Goal: Transaction & Acquisition: Purchase product/service

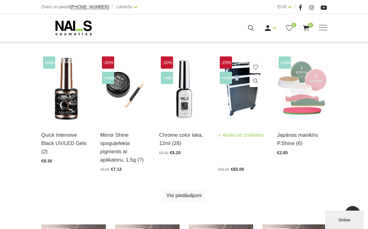
scroll to position [263, 0]
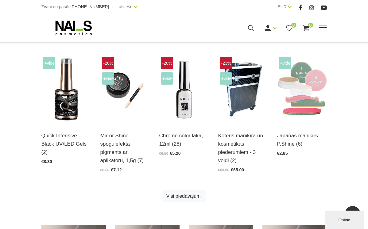
click at [319, 27] on span at bounding box center [323, 28] width 8 height 6
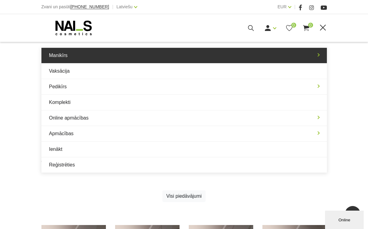
click at [262, 57] on link "Manikīrs" at bounding box center [184, 55] width 286 height 15
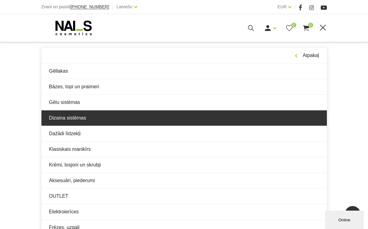
click at [207, 118] on link "Dizaina sistēmas" at bounding box center [184, 118] width 286 height 15
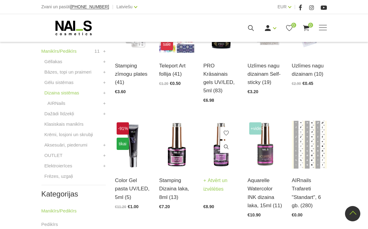
scroll to position [185, 0]
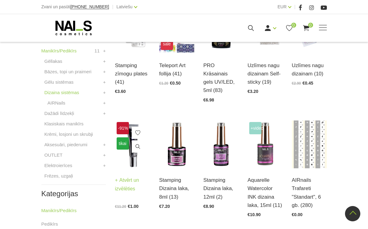
click at [128, 182] on link "Atvērt un izvēlēties" at bounding box center [132, 184] width 35 height 17
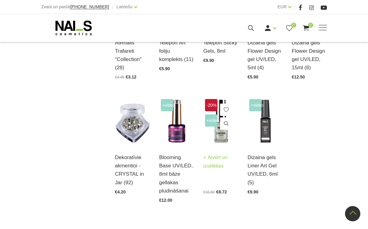
scroll to position [566, 0]
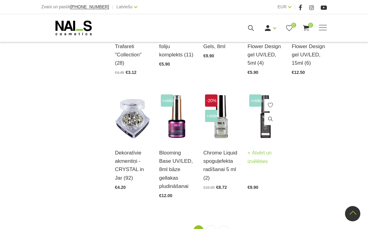
click at [265, 164] on link "Atvērt un izvēlēties" at bounding box center [265, 157] width 35 height 17
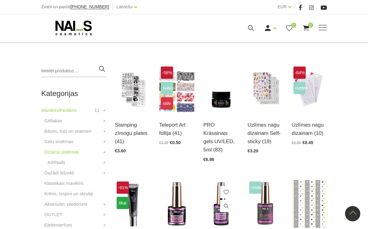
scroll to position [125, 0]
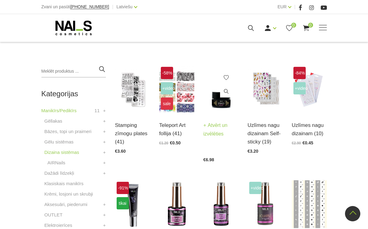
click at [218, 127] on link "Atvērt un izvēlēties" at bounding box center [221, 129] width 35 height 17
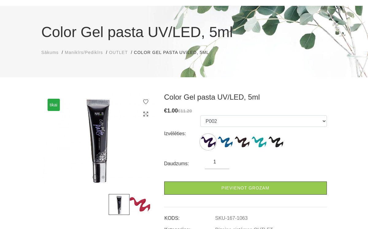
scroll to position [38, 0]
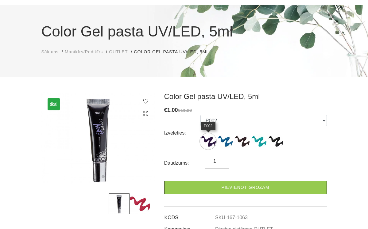
click at [212, 142] on img at bounding box center [208, 141] width 15 height 15
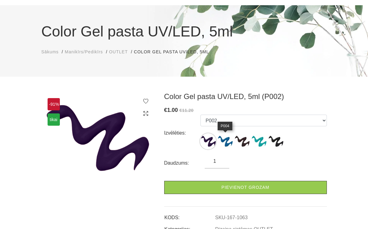
click at [228, 139] on img at bounding box center [225, 141] width 15 height 15
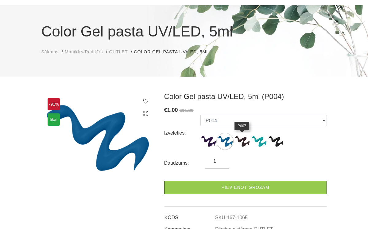
click at [246, 137] on img at bounding box center [241, 141] width 15 height 15
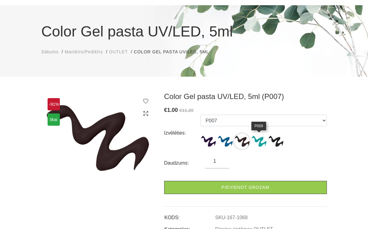
click at [257, 142] on img at bounding box center [258, 141] width 15 height 15
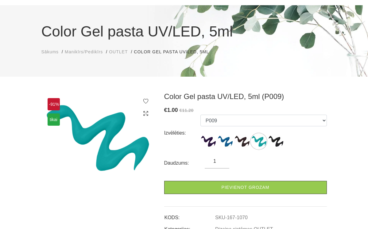
click at [284, 143] on ul "P002 P004 P007 P009 P708 - Solven Cleaner - īdzeklis pastas toņa tumšināšanai" at bounding box center [264, 133] width 127 height 37
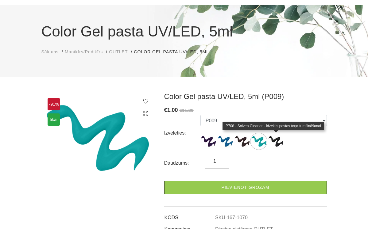
click at [279, 143] on img at bounding box center [275, 141] width 15 height 15
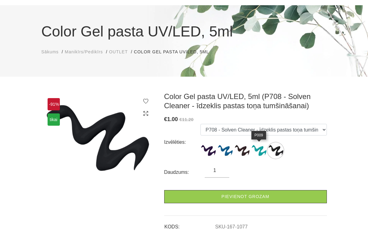
click at [262, 150] on img at bounding box center [258, 150] width 15 height 15
select select "1070"
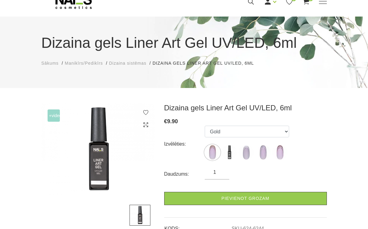
scroll to position [26, 0]
click at [214, 155] on img at bounding box center [212, 152] width 15 height 15
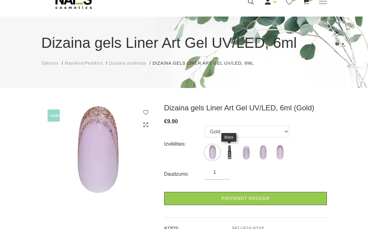
click at [232, 154] on img at bounding box center [229, 152] width 15 height 15
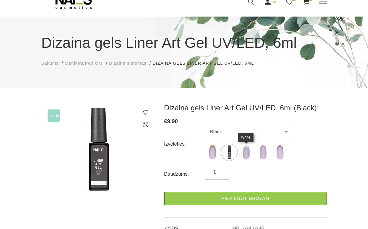
click at [244, 154] on img at bounding box center [246, 152] width 15 height 15
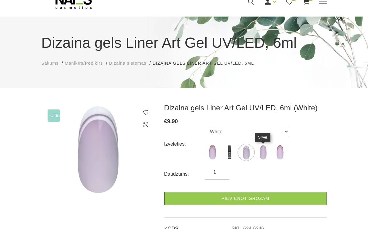
click at [259, 153] on img at bounding box center [263, 152] width 15 height 15
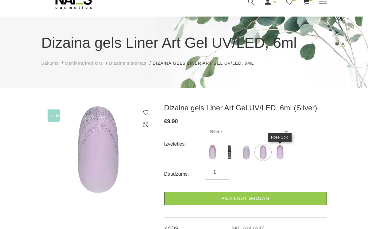
click at [278, 156] on img at bounding box center [280, 152] width 15 height 15
select select "6248"
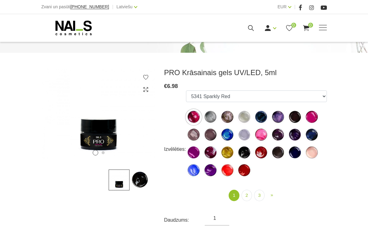
scroll to position [60, 0]
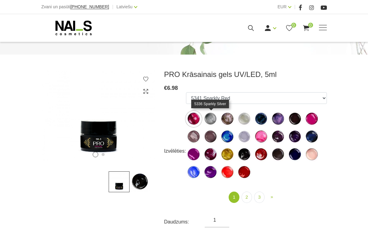
click at [213, 117] on img at bounding box center [210, 119] width 15 height 15
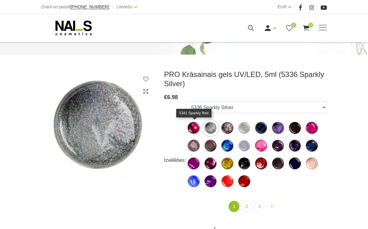
click at [198, 127] on img at bounding box center [193, 128] width 15 height 15
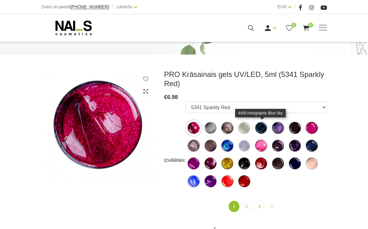
click at [262, 130] on img at bounding box center [261, 128] width 15 height 15
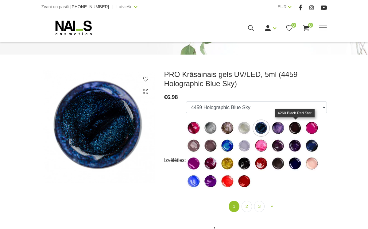
click at [295, 130] on img at bounding box center [295, 128] width 15 height 15
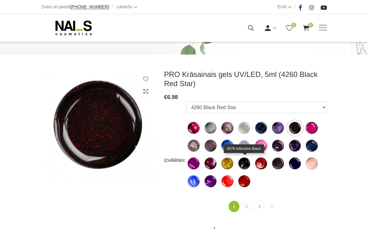
click at [247, 164] on img at bounding box center [244, 163] width 15 height 15
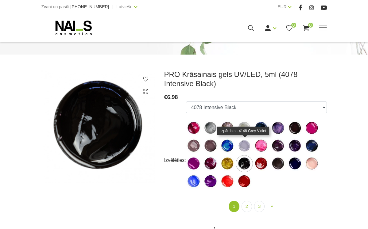
click at [245, 147] on img at bounding box center [244, 146] width 15 height 15
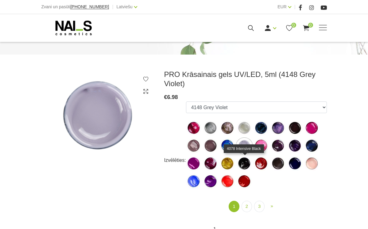
click at [246, 166] on img at bounding box center [244, 163] width 15 height 15
select select "551"
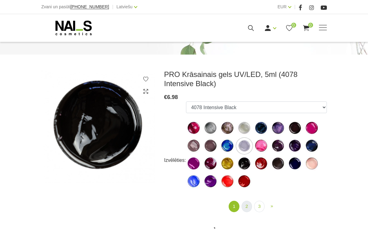
click at [248, 207] on link "2" at bounding box center [247, 206] width 10 height 11
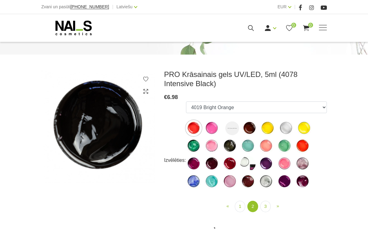
click at [232, 128] on img at bounding box center [232, 129] width 14 height 14
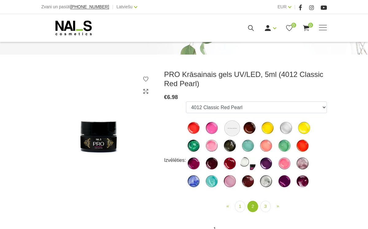
click at [290, 134] on img at bounding box center [286, 128] width 15 height 15
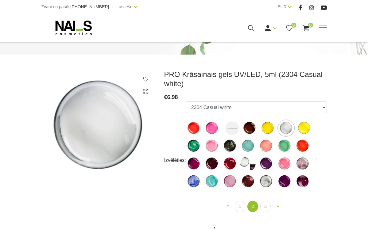
click at [234, 182] on img at bounding box center [229, 181] width 15 height 15
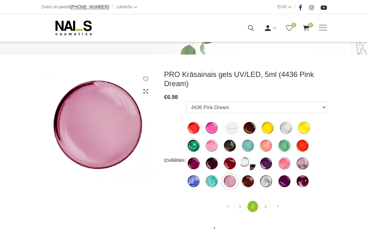
click at [213, 182] on img at bounding box center [211, 181] width 15 height 15
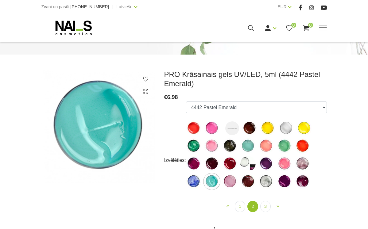
click at [229, 182] on img at bounding box center [229, 181] width 15 height 15
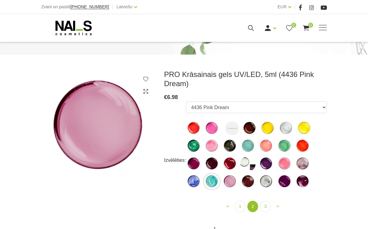
click at [305, 162] on img at bounding box center [302, 163] width 15 height 15
select select "588"
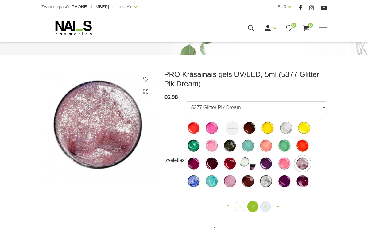
click at [265, 208] on link "3" at bounding box center [266, 206] width 10 height 11
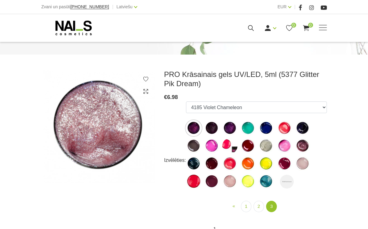
click at [229, 127] on img at bounding box center [229, 128] width 15 height 15
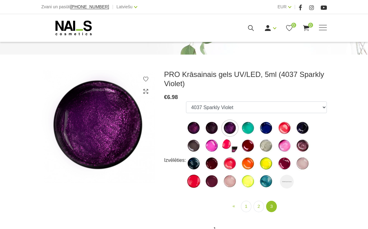
click at [220, 127] on img at bounding box center [211, 128] width 15 height 15
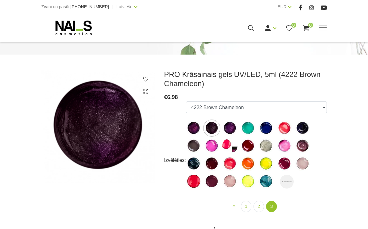
click at [199, 126] on img at bounding box center [193, 128] width 15 height 15
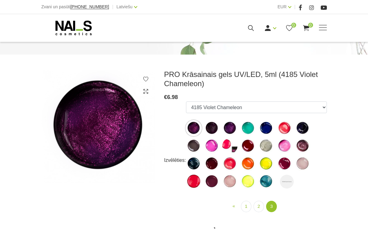
click at [216, 130] on img at bounding box center [211, 128] width 15 height 15
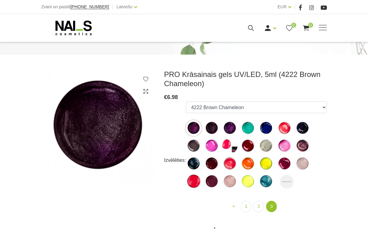
click at [288, 179] on img at bounding box center [287, 182] width 14 height 14
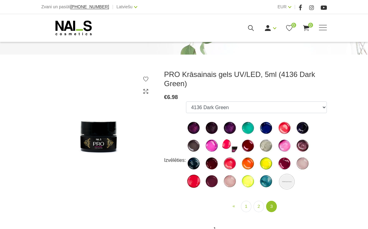
click at [266, 183] on img at bounding box center [266, 181] width 15 height 15
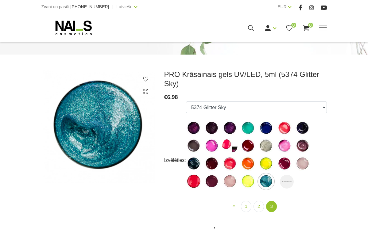
click at [206, 175] on img at bounding box center [211, 181] width 15 height 15
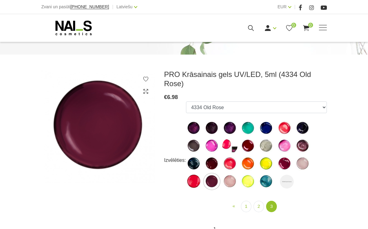
click at [193, 174] on img at bounding box center [193, 181] width 15 height 15
select select "617"
